Goal: Navigation & Orientation: Find specific page/section

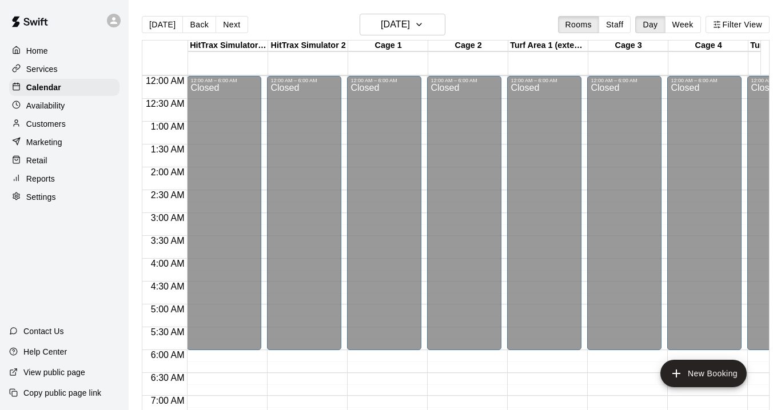
scroll to position [493, 2]
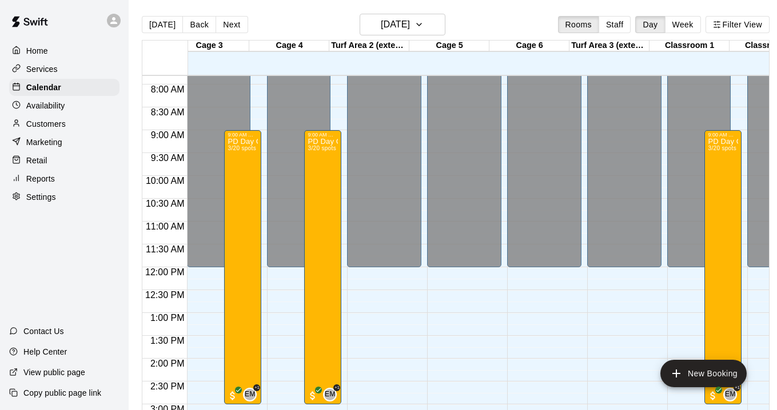
scroll to position [0, 376]
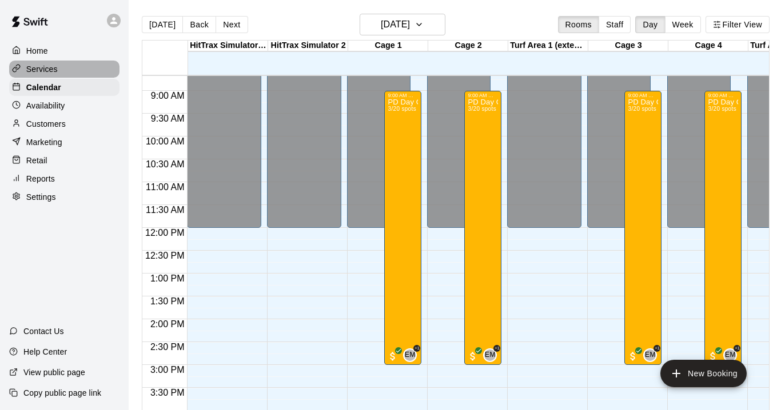
click at [53, 69] on p "Services" at bounding box center [41, 68] width 31 height 11
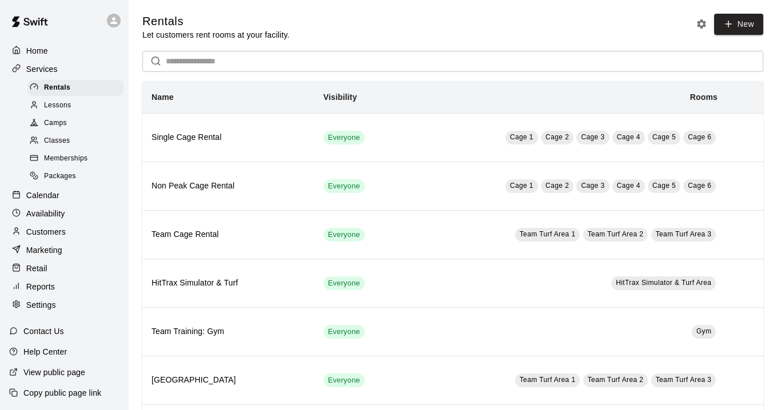
click at [66, 126] on span "Camps" at bounding box center [55, 123] width 23 height 11
